Goal: Information Seeking & Learning: Learn about a topic

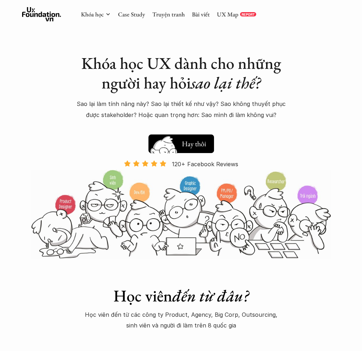
click at [167, 136] on button "Hay thôi Xem thử" at bounding box center [181, 143] width 66 height 19
click at [128, 16] on link "Case Study" at bounding box center [131, 14] width 27 height 8
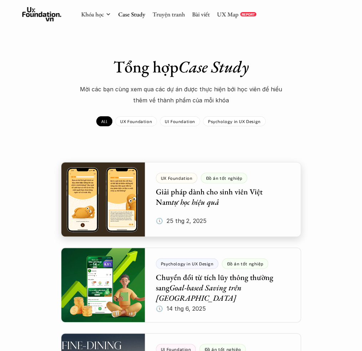
click at [108, 211] on div at bounding box center [181, 199] width 240 height 75
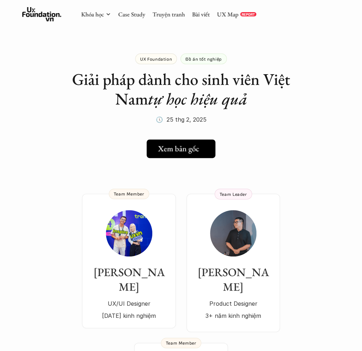
click at [184, 147] on h5 "Xem bản gốc" at bounding box center [178, 148] width 41 height 9
